Goal: Information Seeking & Learning: Learn about a topic

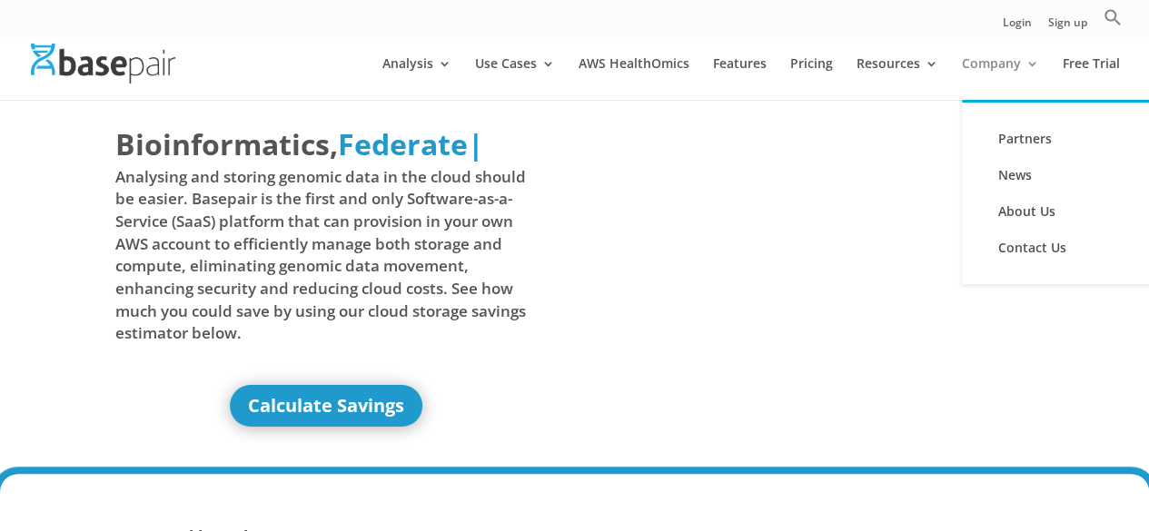
click at [1004, 74] on link "Company" at bounding box center [1000, 78] width 77 height 43
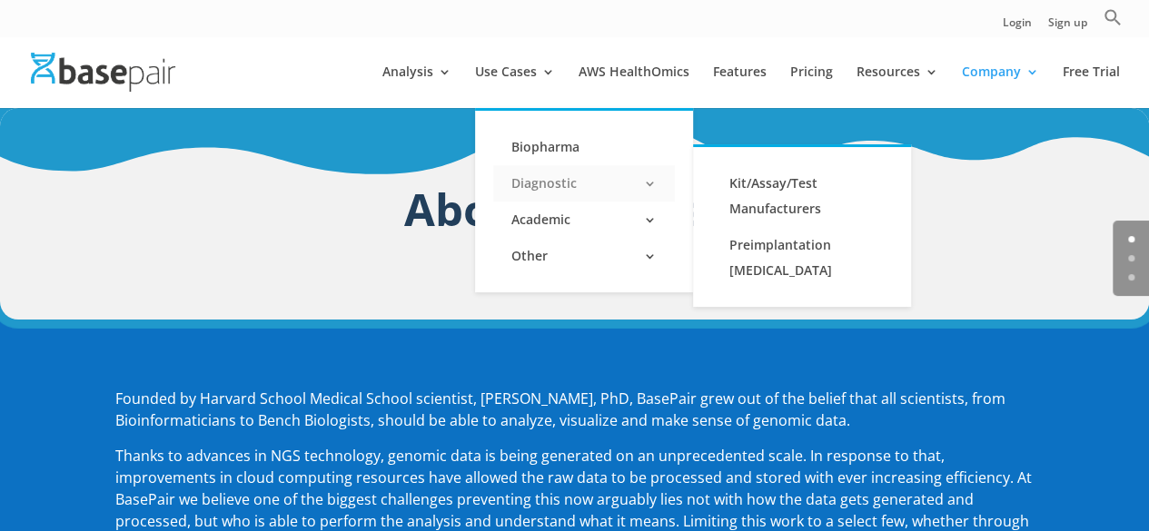
click at [558, 181] on link "Diagnostic" at bounding box center [584, 183] width 182 height 36
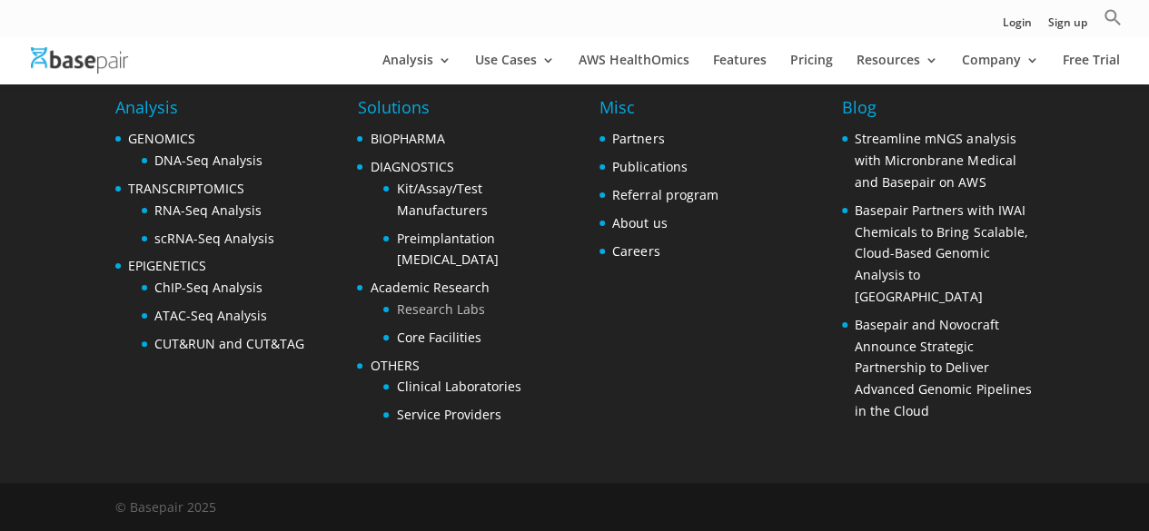
scroll to position [7001, 0]
click at [232, 217] on link "RNA-Seq Analysis" at bounding box center [207, 210] width 107 height 17
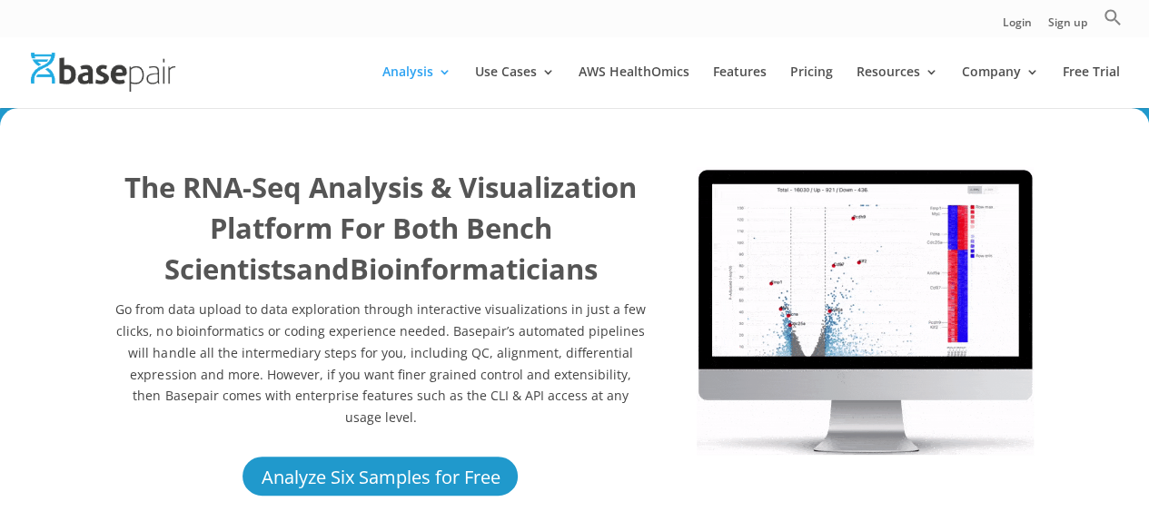
click at [576, 344] on p "Go from data upload to data exploration through interactive visualizations in j…" at bounding box center [380, 364] width 531 height 130
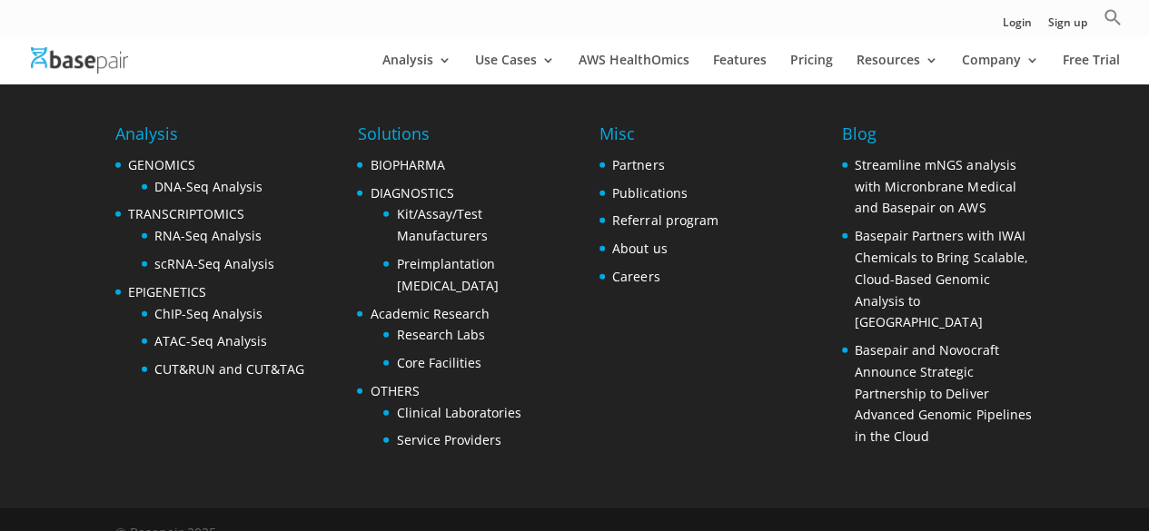
scroll to position [6053, 0]
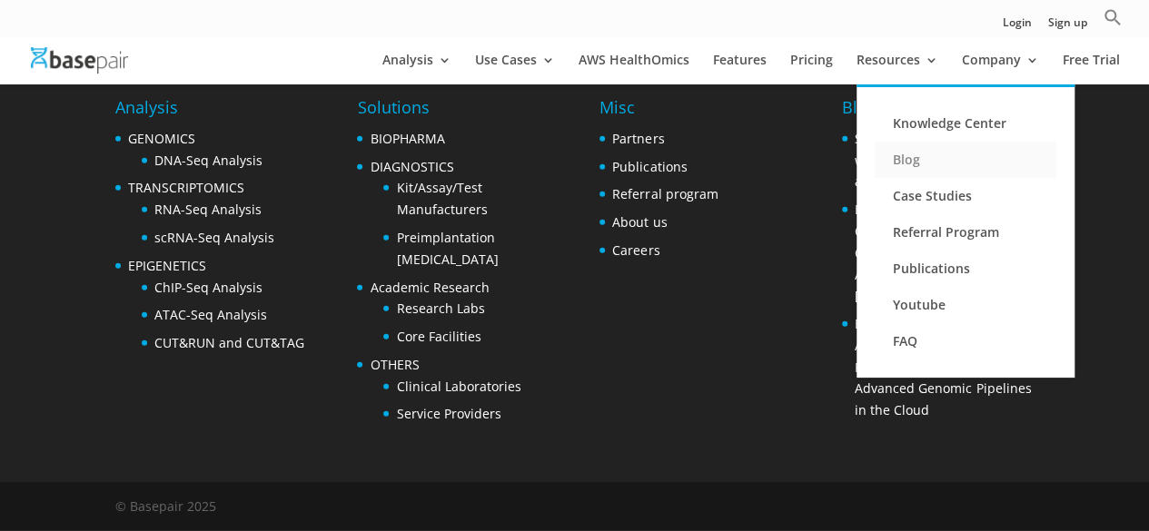
click at [930, 163] on link "Blog" at bounding box center [966, 160] width 182 height 36
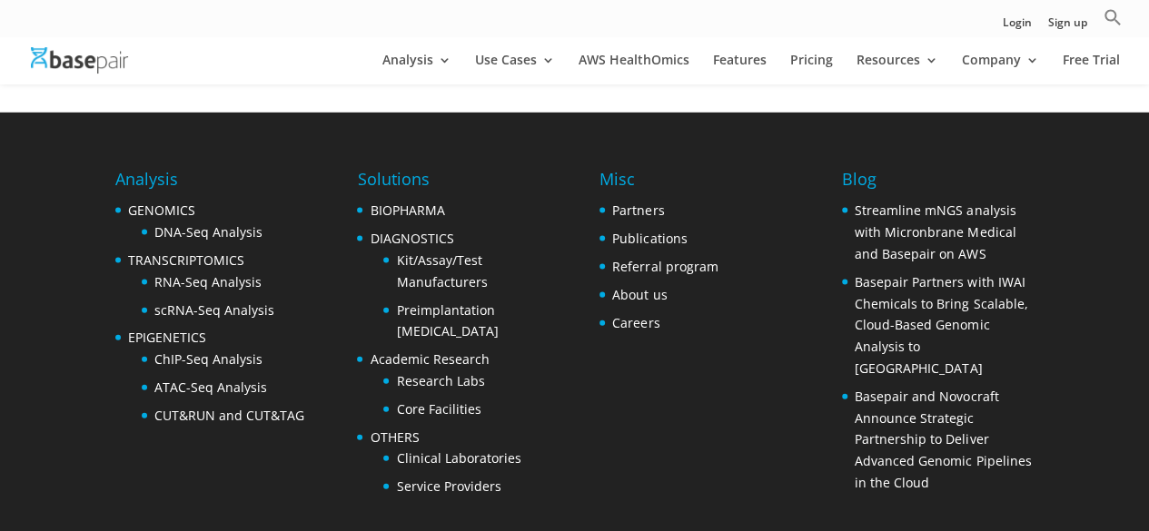
scroll to position [1882, 0]
